Goal: Book appointment/travel/reservation

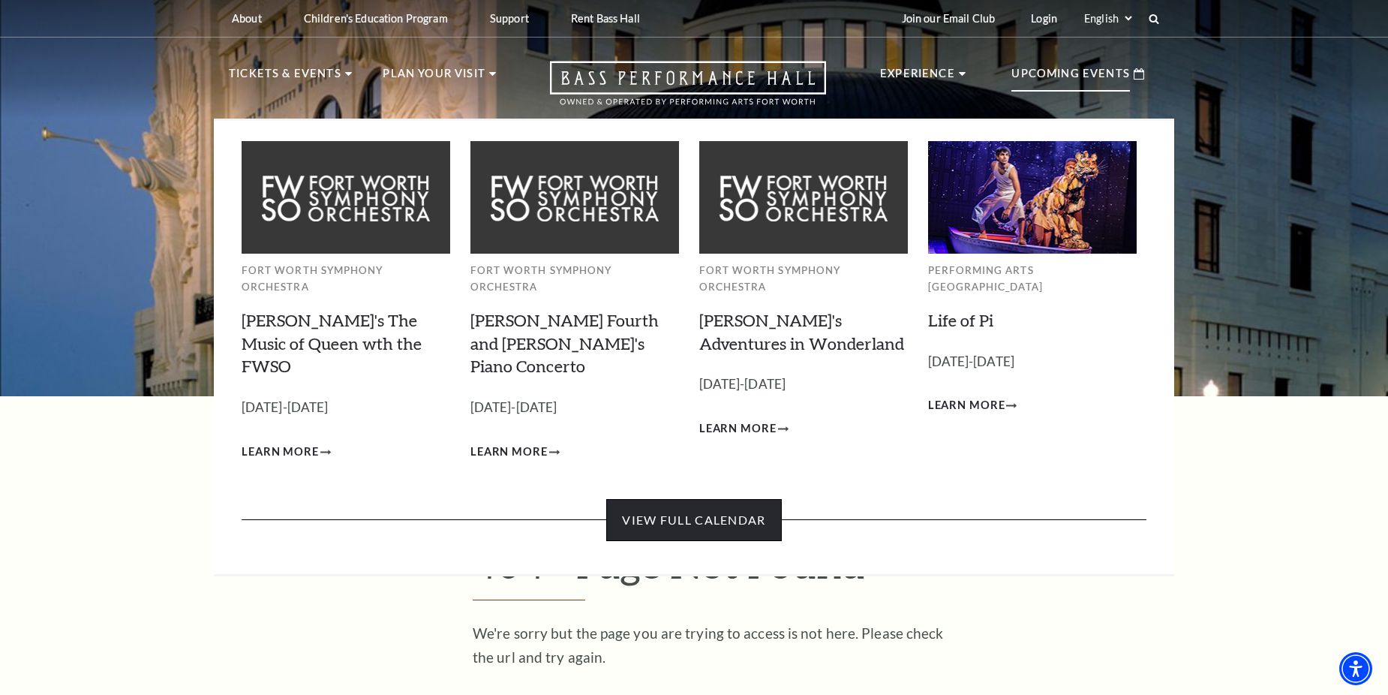
click at [677, 499] on link "View Full Calendar" at bounding box center [693, 520] width 175 height 42
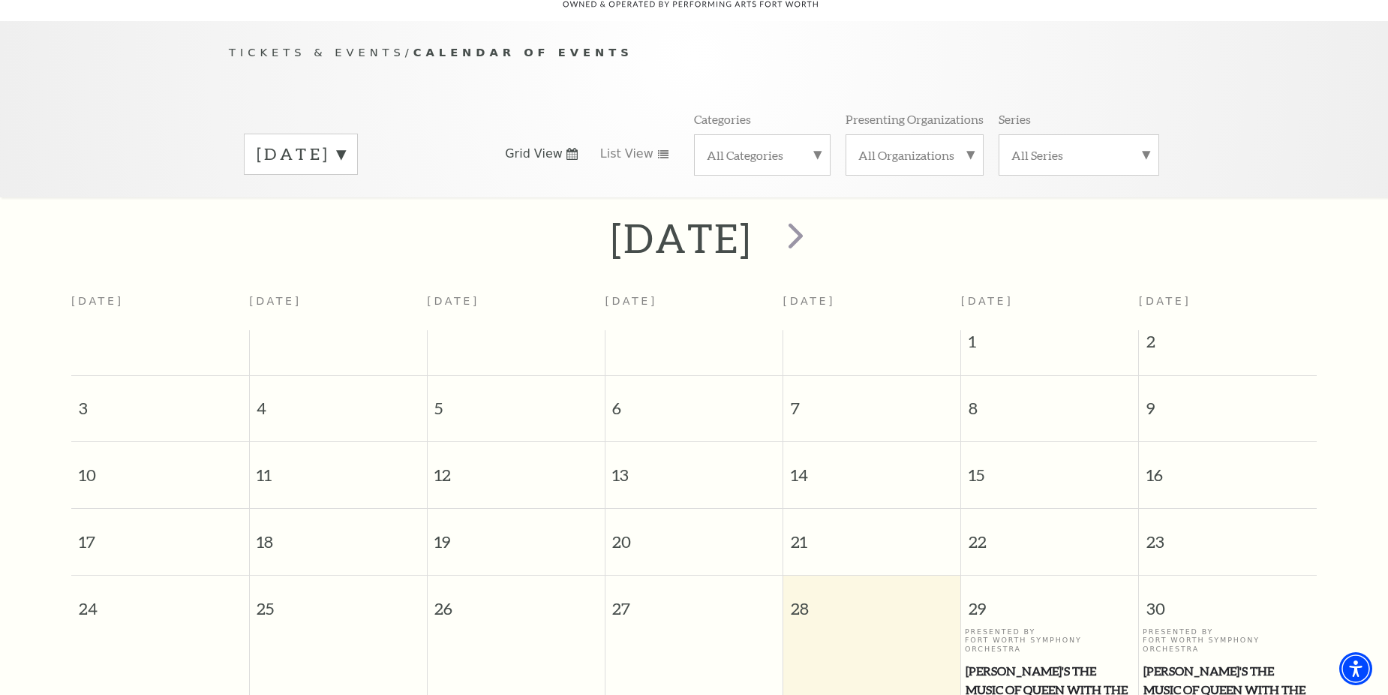
scroll to position [133, 0]
click at [817, 214] on span "next" at bounding box center [796, 233] width 43 height 43
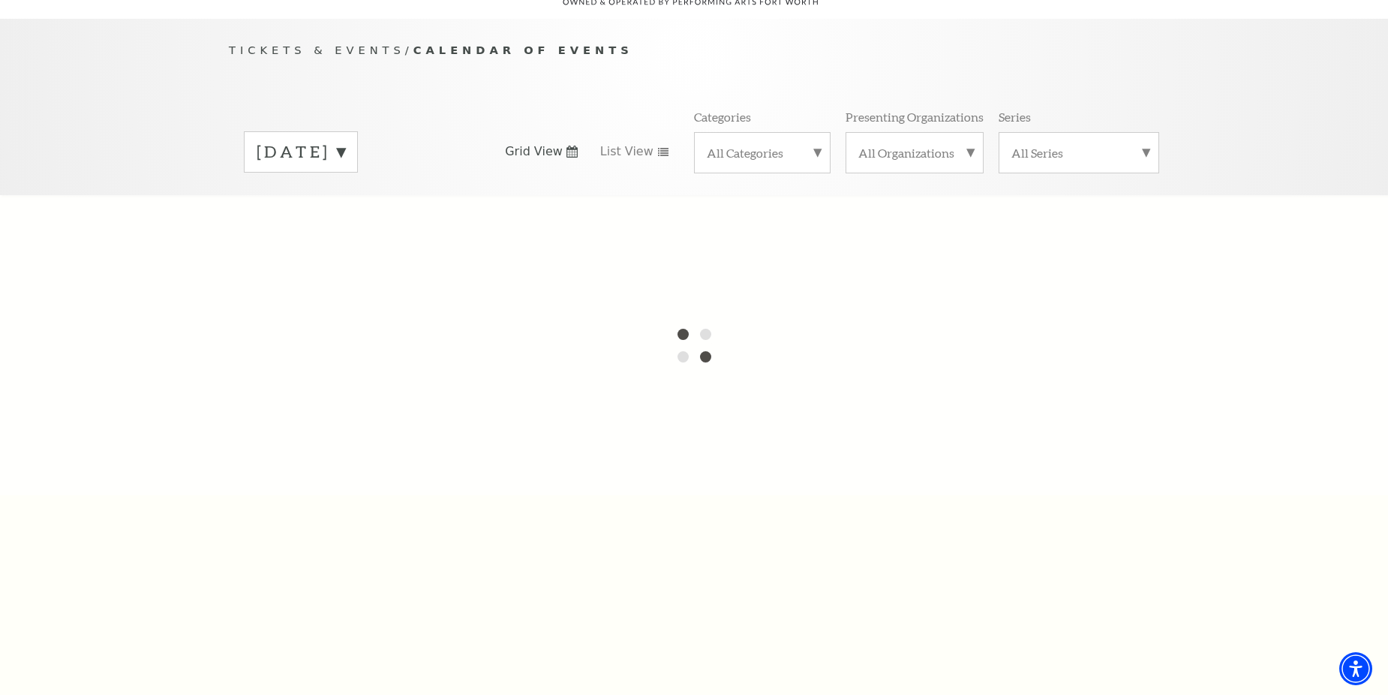
click at [855, 214] on div at bounding box center [694, 345] width 1388 height 300
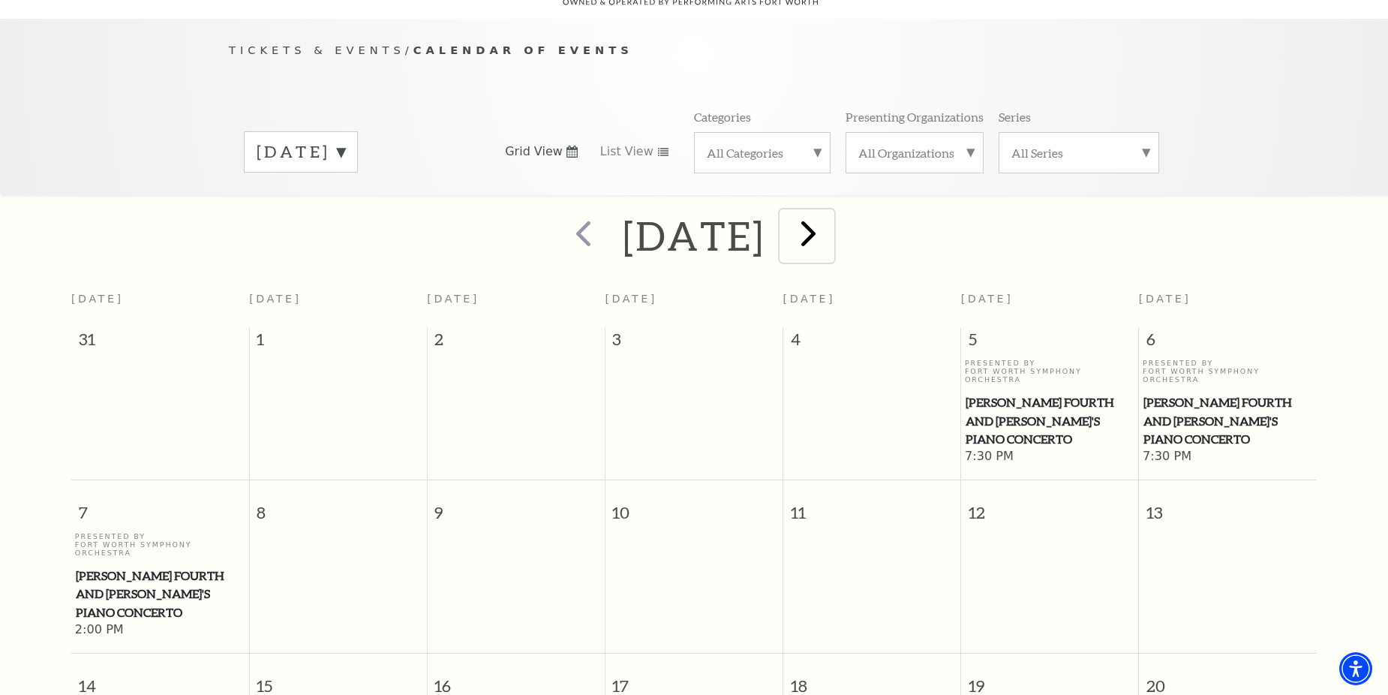
click at [830, 212] on span "next" at bounding box center [808, 233] width 43 height 43
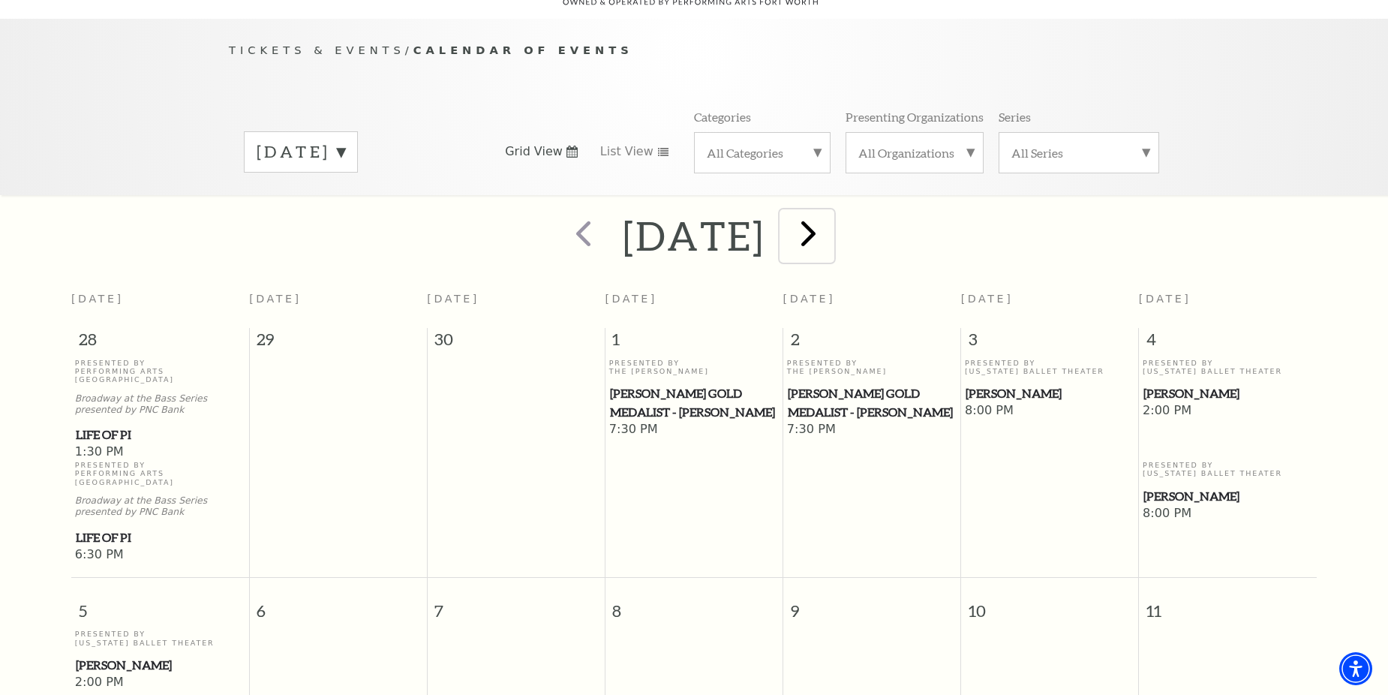
click at [830, 212] on span "next" at bounding box center [808, 233] width 43 height 43
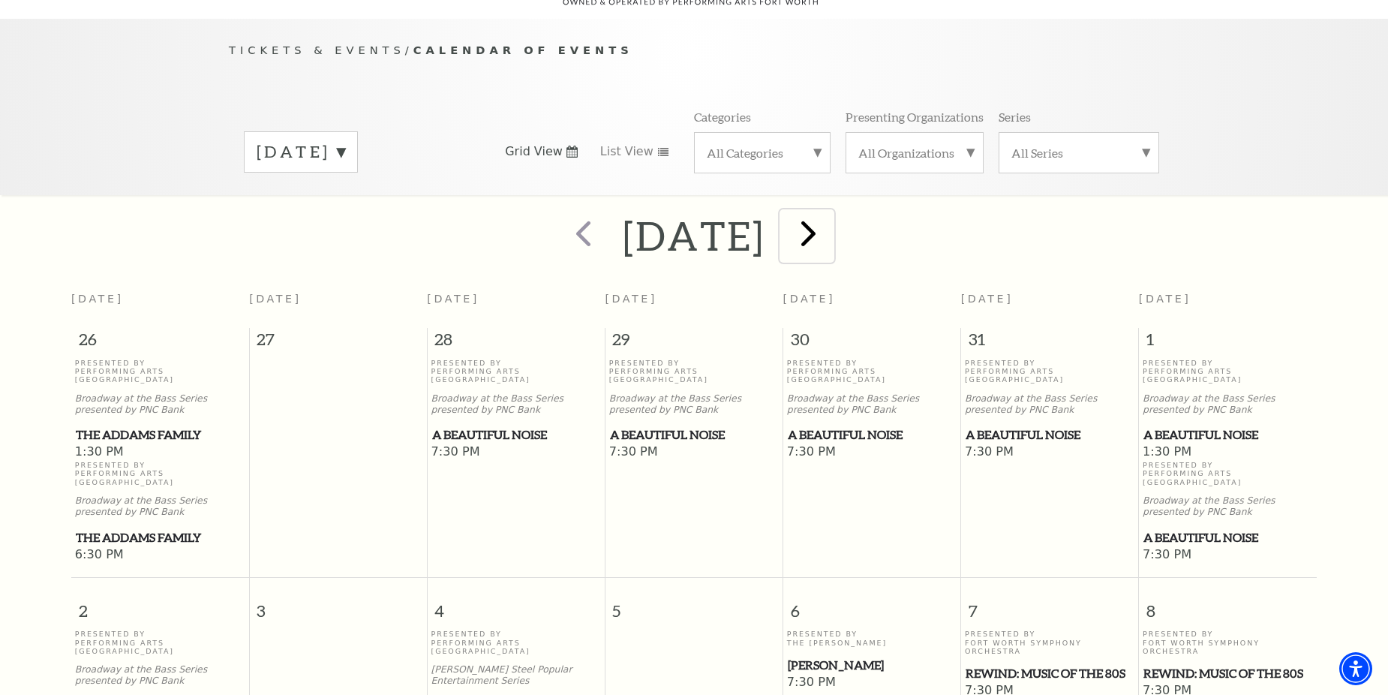
click at [830, 212] on span "next" at bounding box center [808, 233] width 43 height 43
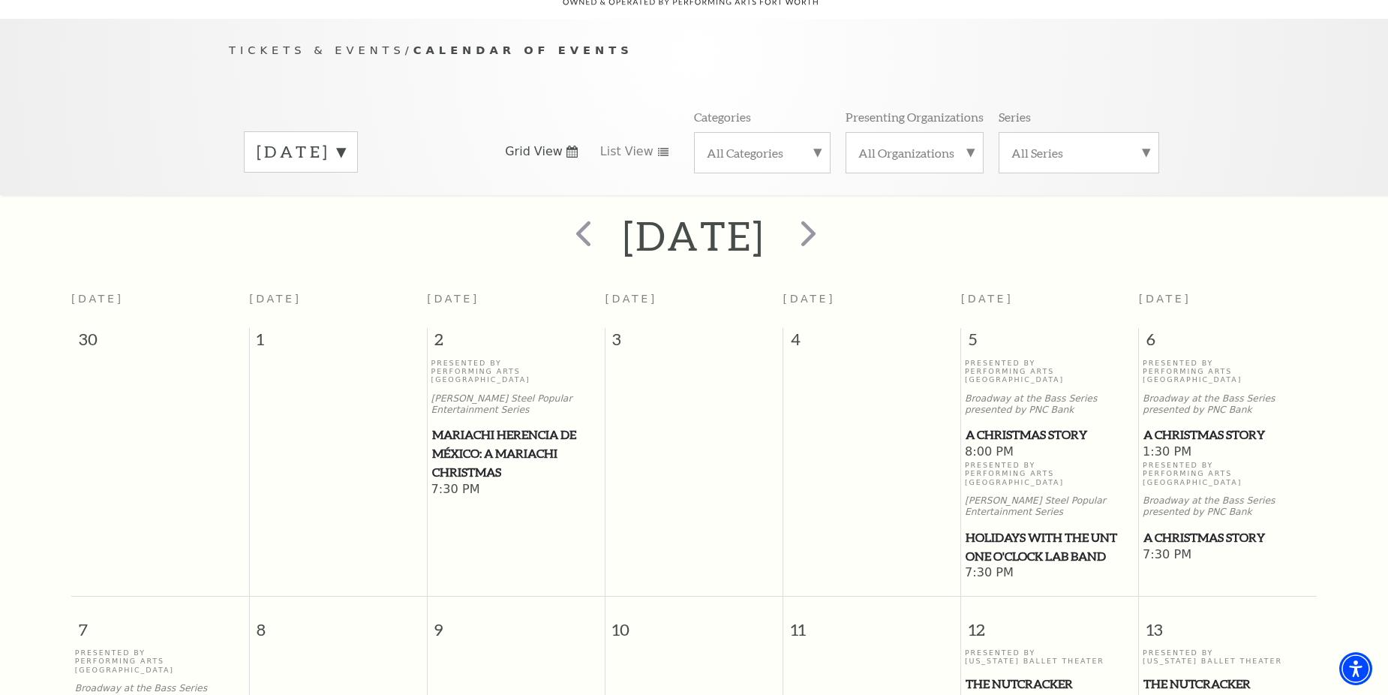
click at [465, 359] on p "Presented By Performing Arts Fort Worth" at bounding box center [517, 372] width 170 height 26
click at [475, 426] on span "Mariachi Herencia de México: A Mariachi Christmas" at bounding box center [516, 454] width 169 height 56
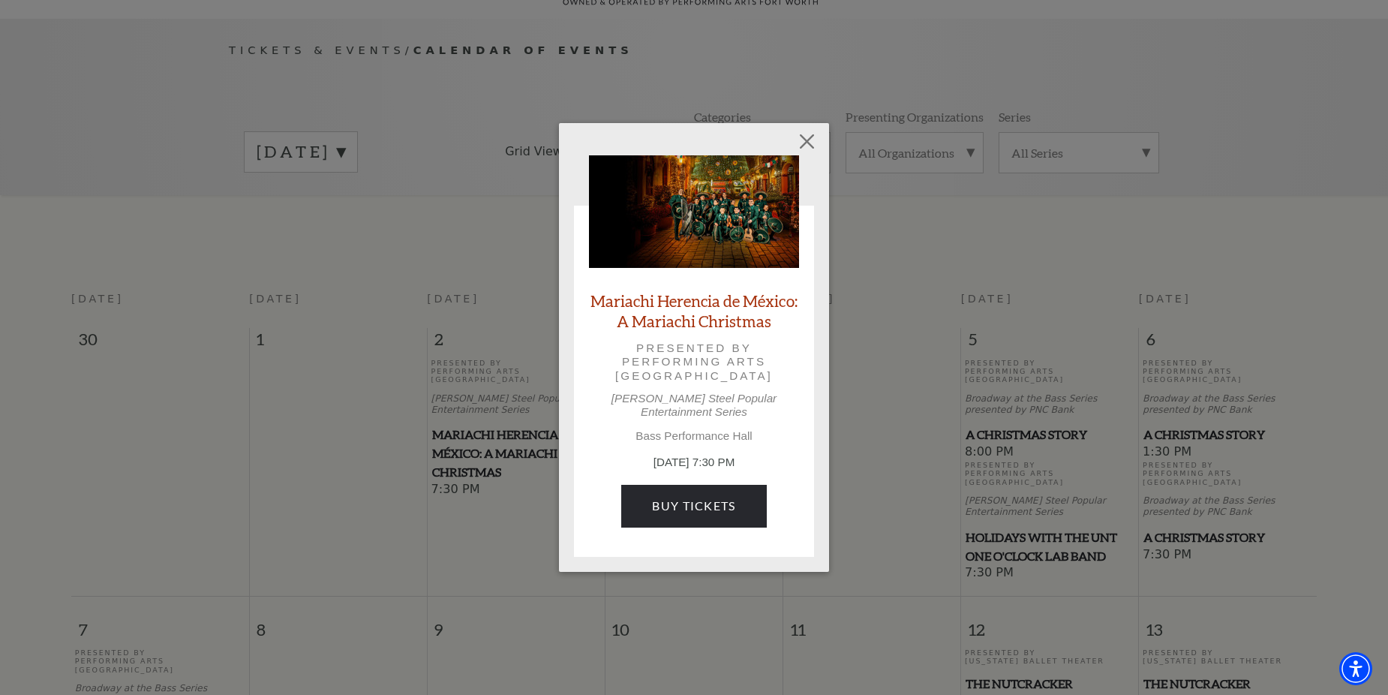
click at [705, 305] on link "Mariachi Herencia de México: A Mariachi Christmas" at bounding box center [694, 310] width 210 height 41
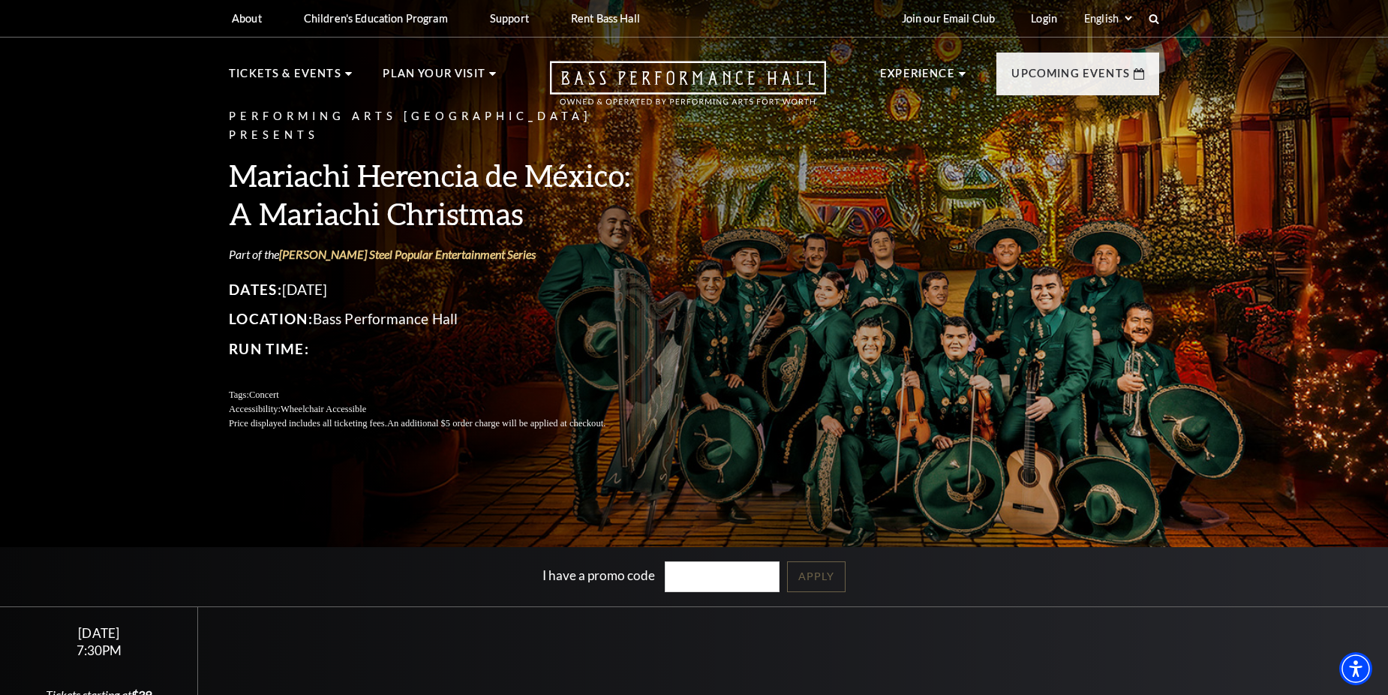
click at [940, 339] on div "Performing Arts Fort Worth Presents Mariachi Herencia de México: A Mariachi Chr…" at bounding box center [694, 268] width 961 height 353
click at [968, 336] on div "Performing Arts Fort Worth Presents Mariachi Herencia de México: A Mariachi Chr…" at bounding box center [694, 268] width 961 height 353
click at [977, 310] on div "Performing Arts Fort Worth Presents Mariachi Herencia de México: A Mariachi Chr…" at bounding box center [694, 268] width 961 height 353
click at [977, 311] on div "Performing Arts Fort Worth Presents Mariachi Herencia de México: A Mariachi Chr…" at bounding box center [694, 268] width 961 height 353
drag, startPoint x: 968, startPoint y: 308, endPoint x: 867, endPoint y: 405, distance: 140.1
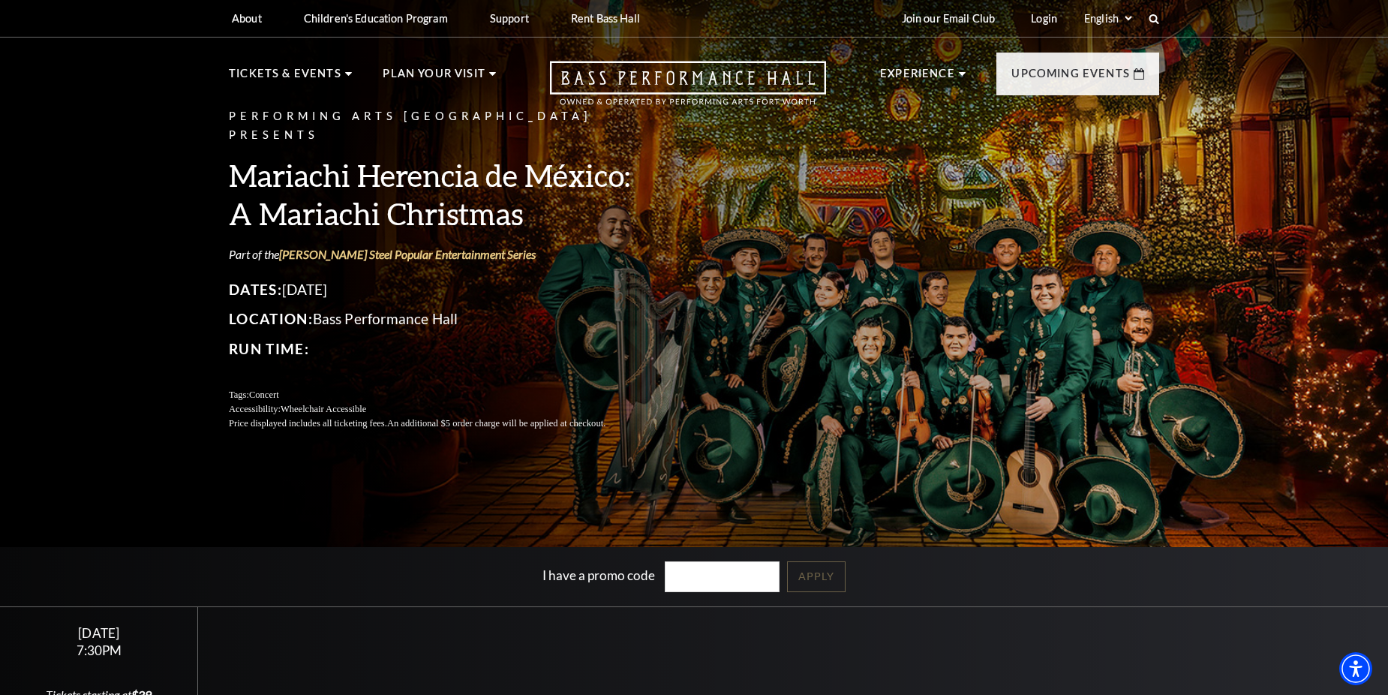
click at [867, 405] on div "Performing Arts Fort Worth Presents Mariachi Herencia de México: A Mariachi Chr…" at bounding box center [694, 268] width 961 height 353
click at [902, 310] on div "Performing Arts Fort Worth Presents Mariachi Herencia de México: A Mariachi Chr…" at bounding box center [694, 268] width 961 height 353
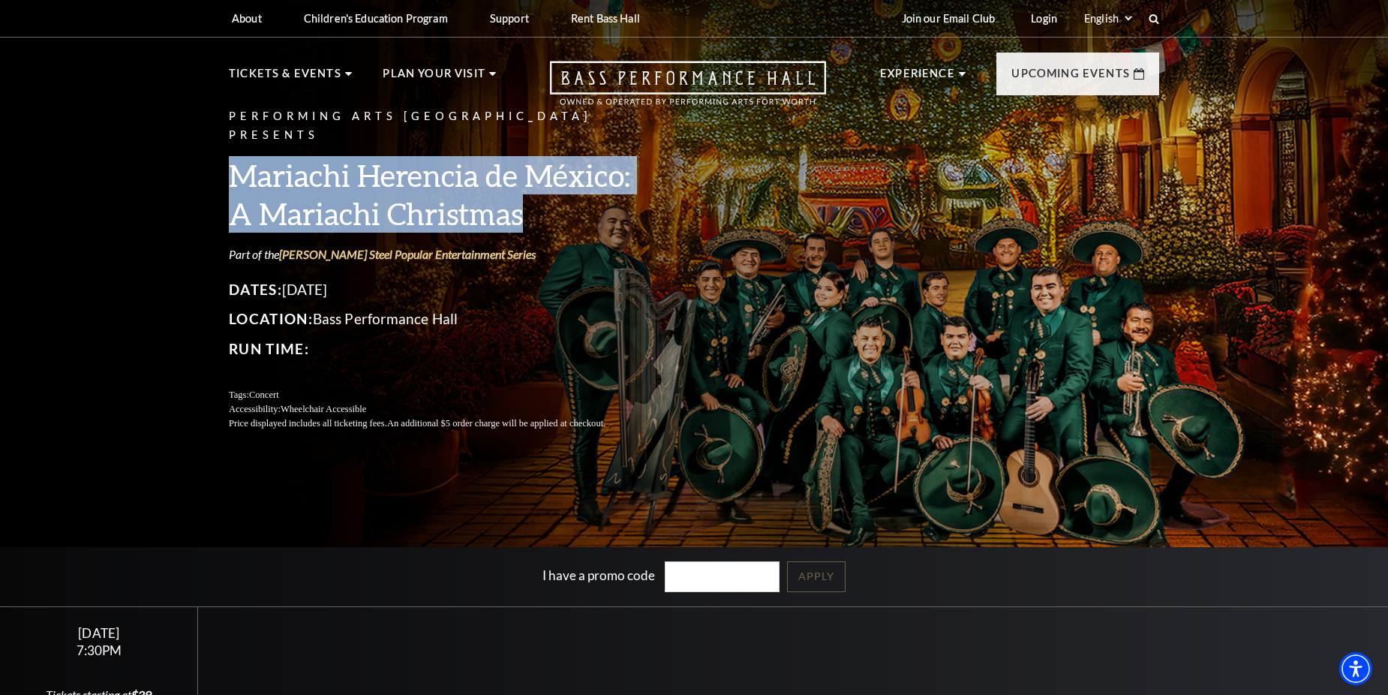
drag, startPoint x: 230, startPoint y: 161, endPoint x: 528, endPoint y: 194, distance: 299.0
click at [528, 194] on h3 "Mariachi Herencia de México: A Mariachi Christmas" at bounding box center [435, 194] width 413 height 77
copy h3 "Mariachi Herencia de México: A Mariachi Christmas"
